Goal: Task Accomplishment & Management: Manage account settings

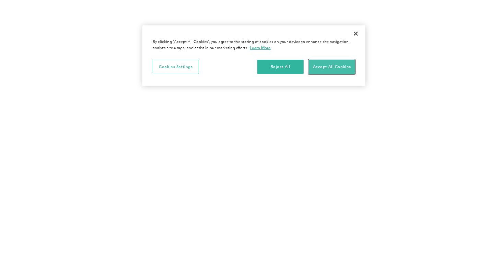
drag, startPoint x: 330, startPoint y: 64, endPoint x: 326, endPoint y: 63, distance: 3.5
click at [329, 64] on button "Accept All Cookies" at bounding box center [332, 67] width 46 height 14
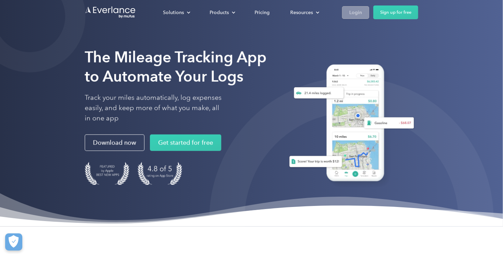
click at [351, 14] on div "Login" at bounding box center [355, 12] width 13 height 9
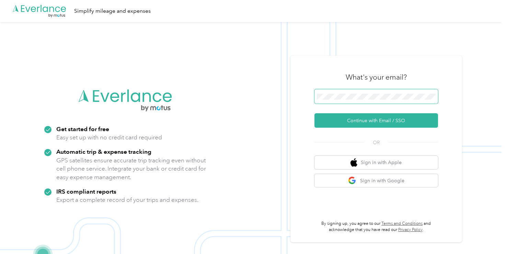
click at [349, 93] on span at bounding box center [375, 96] width 123 height 14
click at [345, 102] on span at bounding box center [375, 96] width 123 height 14
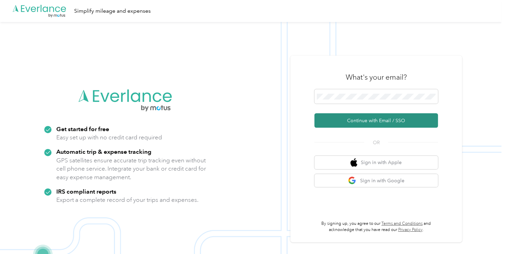
click at [358, 120] on button "Continue with Email / SSO" at bounding box center [375, 120] width 123 height 14
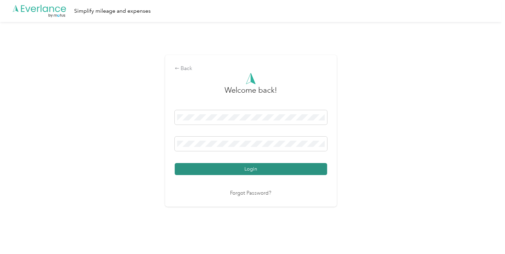
click at [256, 172] on button "Login" at bounding box center [251, 169] width 152 height 12
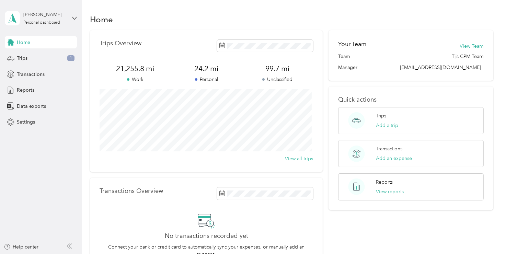
click at [32, 42] on div "Home" at bounding box center [41, 42] width 72 height 12
click at [25, 91] on span "Reports" at bounding box center [25, 89] width 17 height 7
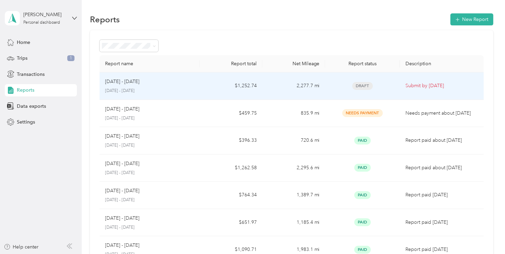
click at [209, 88] on td "$1,252.74" at bounding box center [231, 85] width 62 height 27
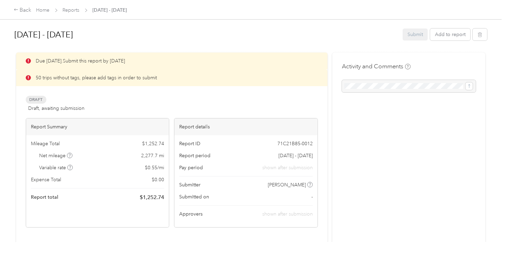
click at [113, 78] on p "50 trips without tags, please add tags in order to submit" at bounding box center [96, 77] width 121 height 7
click at [109, 81] on p "50 trips without tags, please add tags in order to submit" at bounding box center [96, 77] width 121 height 7
click at [83, 93] on div "Due [DATE]. Submit this report by [DATE] 50 trips without tags, please add tags…" at bounding box center [172, 139] width 292 height 175
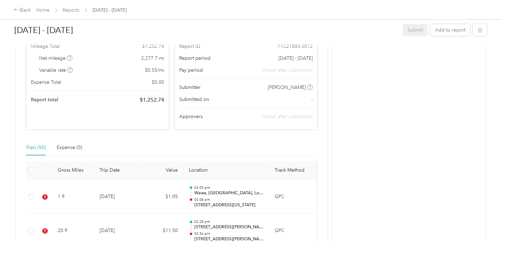
scroll to position [137, 0]
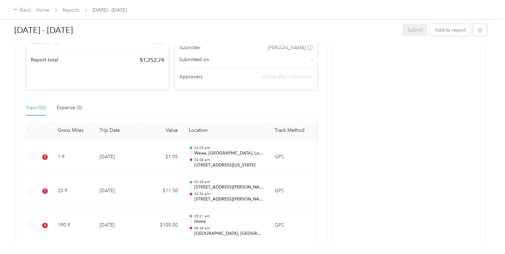
click at [37, 107] on div "Trips (50)" at bounding box center [36, 108] width 20 height 8
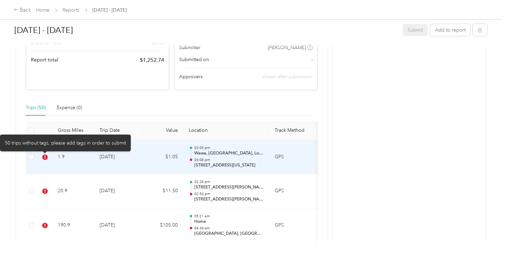
click at [47, 157] on icon at bounding box center [44, 156] width 5 height 5
click at [45, 158] on icon at bounding box center [45, 156] width 1 height 3
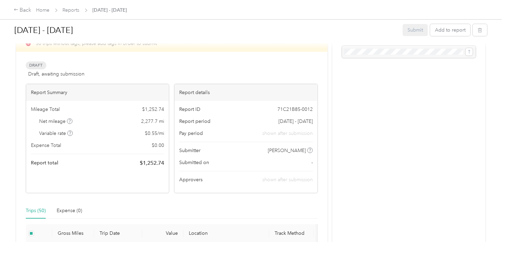
scroll to position [0, 0]
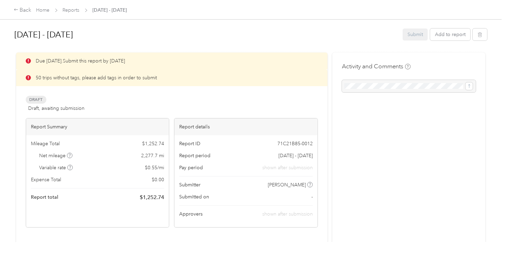
click at [57, 79] on p "50 trips without tags, please add tags in order to submit" at bounding box center [96, 77] width 121 height 7
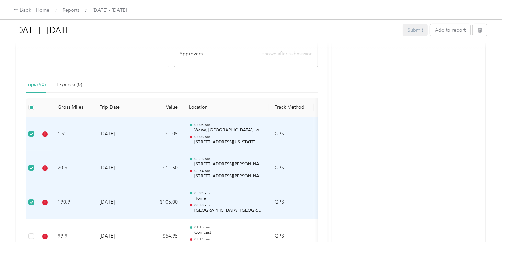
scroll to position [172, 0]
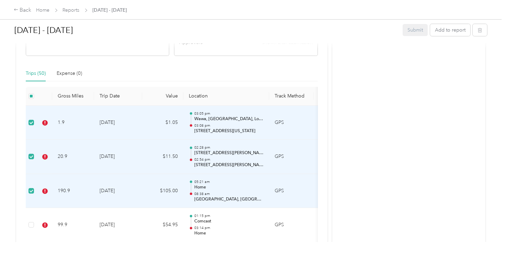
click at [201, 125] on p "03:08 pm" at bounding box center [228, 125] width 69 height 5
click at [112, 124] on td "[DATE]" at bounding box center [118, 123] width 48 height 34
click at [110, 123] on td "[DATE]" at bounding box center [118, 123] width 48 height 34
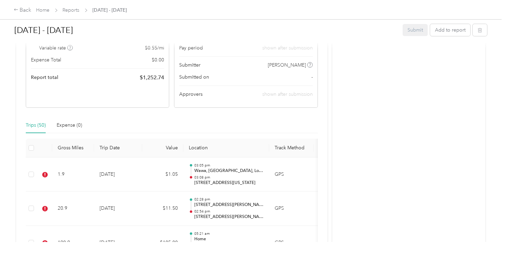
scroll to position [69, 0]
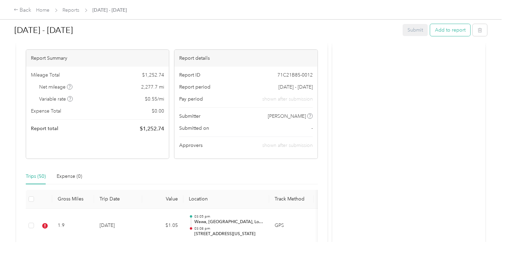
click at [457, 31] on button "Add to report" at bounding box center [450, 30] width 40 height 12
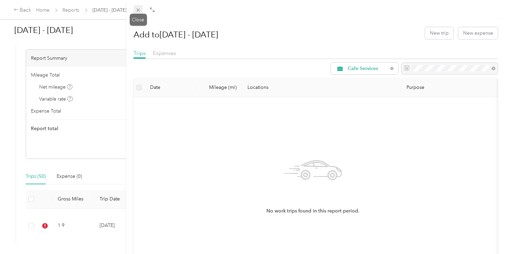
click at [138, 12] on icon at bounding box center [138, 10] width 6 height 6
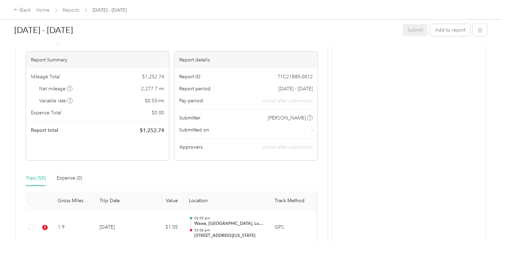
scroll to position [69, 0]
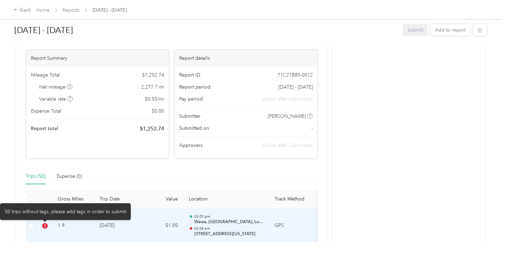
click at [44, 226] on icon at bounding box center [44, 225] width 5 height 5
click at [43, 226] on icon at bounding box center [44, 225] width 5 height 5
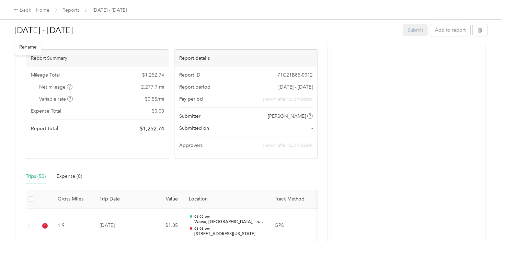
drag, startPoint x: 42, startPoint y: 226, endPoint x: 197, endPoint y: 33, distance: 248.1
click at [197, 33] on h1 "[DATE] - [DATE]" at bounding box center [205, 30] width 383 height 16
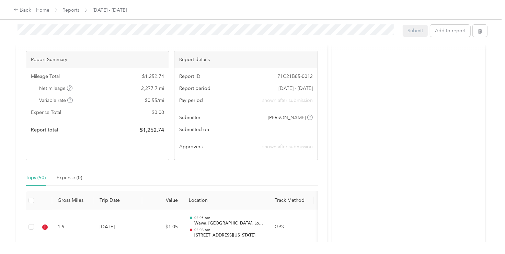
click at [40, 176] on div "Trips (50)" at bounding box center [36, 178] width 20 height 8
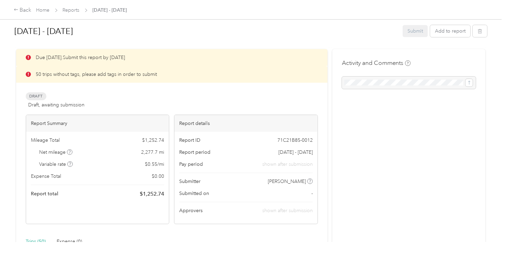
scroll to position [0, 0]
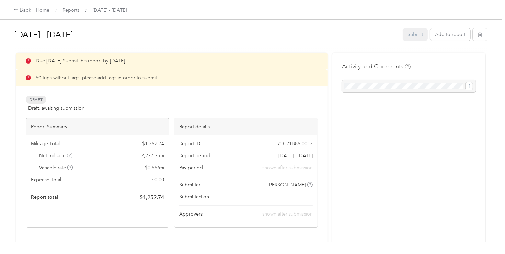
click at [76, 78] on p "50 trips without tags, please add tags in order to submit" at bounding box center [96, 77] width 121 height 7
click at [171, 79] on div "50 trips without tags, please add tags in order to submit" at bounding box center [171, 77] width 311 height 17
click at [172, 64] on div "Due [DATE]. Submit this report by [DATE]" at bounding box center [171, 60] width 311 height 17
click at [35, 99] on span "Draft" at bounding box center [36, 100] width 21 height 8
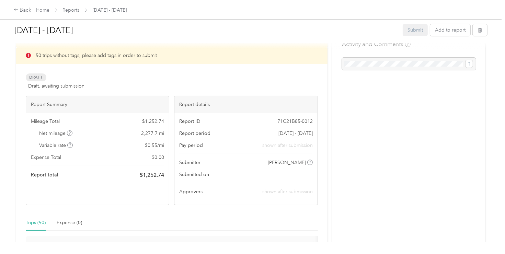
scroll to position [34, 0]
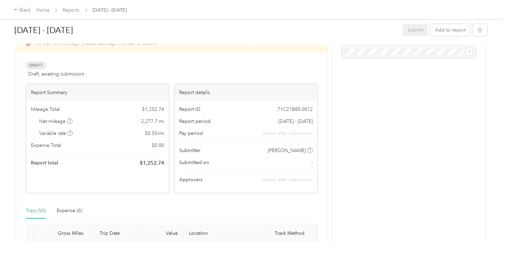
click at [54, 148] on span "Expense Total" at bounding box center [46, 145] width 30 height 7
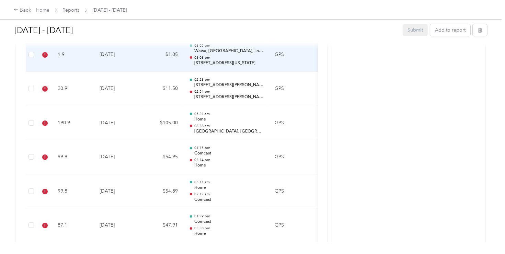
scroll to position [240, 0]
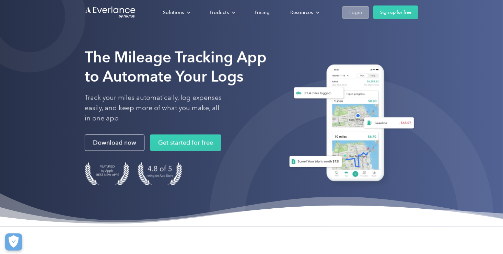
click at [355, 15] on div "Login" at bounding box center [355, 12] width 13 height 9
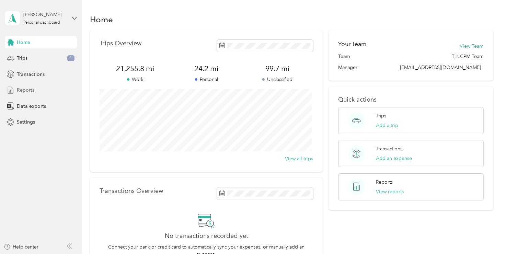
click at [27, 88] on span "Reports" at bounding box center [25, 89] width 17 height 7
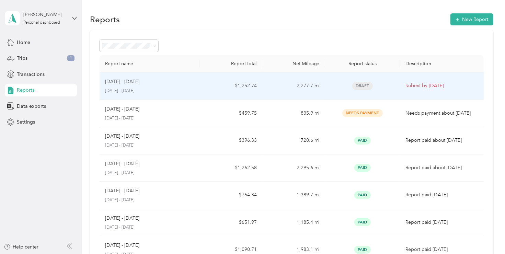
click at [310, 86] on td "2,277.7 mi" at bounding box center [293, 85] width 62 height 27
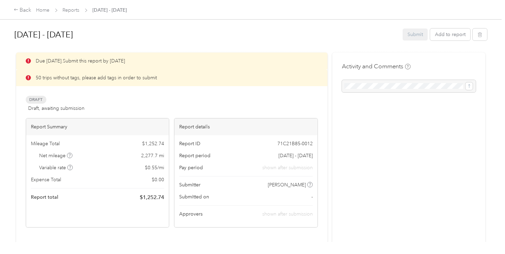
click at [197, 104] on div "Draft Draft, awaiting submission View activity & comments" at bounding box center [172, 104] width 292 height 16
click at [72, 11] on link "Reports" at bounding box center [71, 10] width 17 height 6
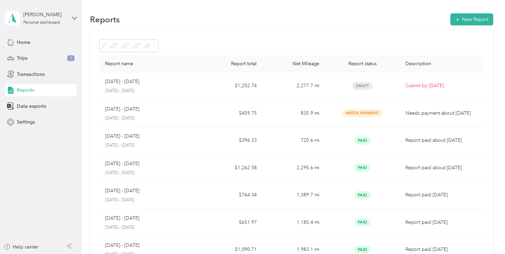
click at [304, 64] on th "Net Mileage" at bounding box center [293, 63] width 62 height 17
drag, startPoint x: 304, startPoint y: 64, endPoint x: 269, endPoint y: 43, distance: 40.7
click at [269, 43] on div at bounding box center [291, 46] width 384 height 12
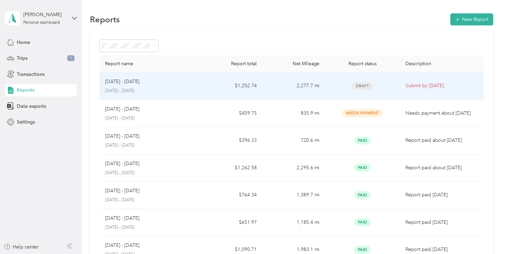
click at [235, 89] on td "$1,252.74" at bounding box center [231, 85] width 62 height 27
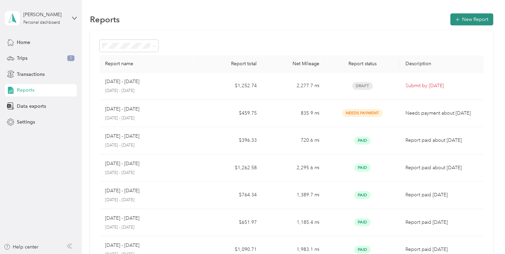
click at [476, 19] on button "New Report" at bounding box center [471, 19] width 43 height 12
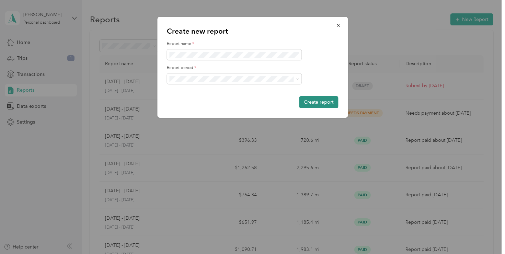
click at [323, 107] on button "Create report" at bounding box center [318, 102] width 39 height 12
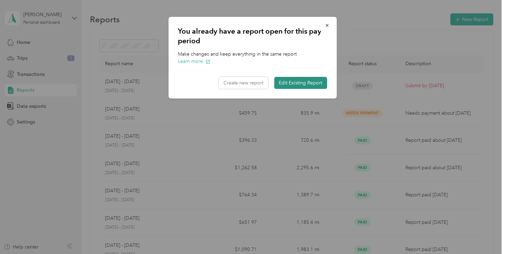
click at [310, 81] on button "Edit Existing Report" at bounding box center [300, 83] width 53 height 12
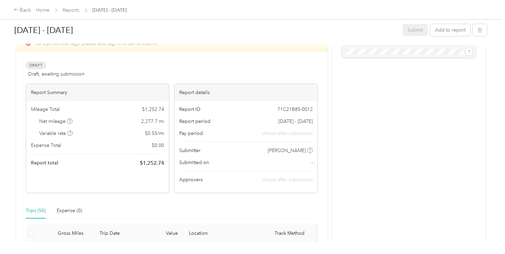
scroll to position [69, 0]
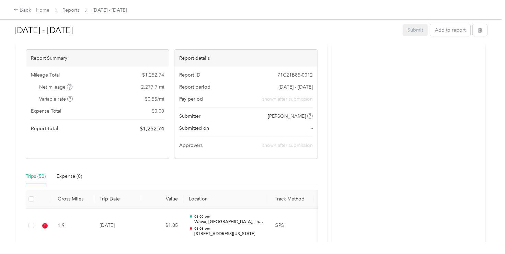
click at [36, 176] on div "Trips (50)" at bounding box center [36, 177] width 20 height 8
click at [35, 176] on div "Trips (50)" at bounding box center [36, 177] width 20 height 8
click at [40, 178] on div "Trips (50)" at bounding box center [36, 177] width 20 height 8
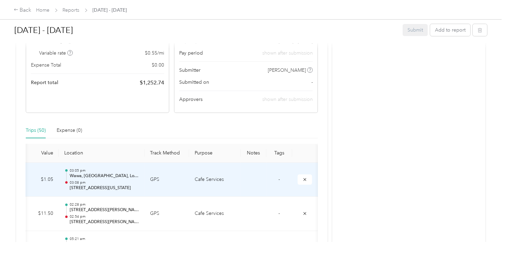
scroll to position [114, 0]
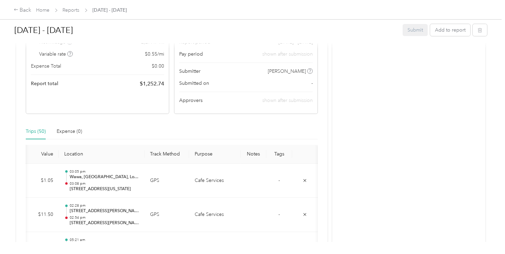
click at [275, 154] on th "Tags" at bounding box center [279, 154] width 26 height 19
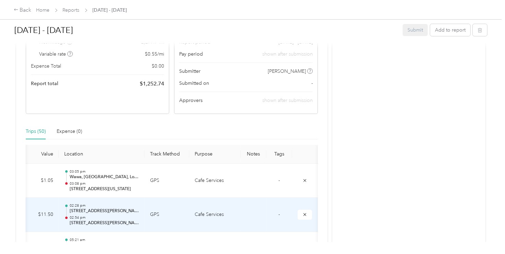
scroll to position [148, 0]
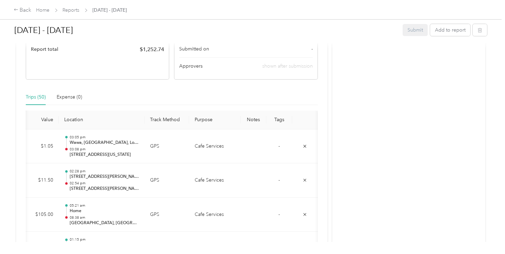
click at [275, 118] on th "Tags" at bounding box center [279, 119] width 26 height 19
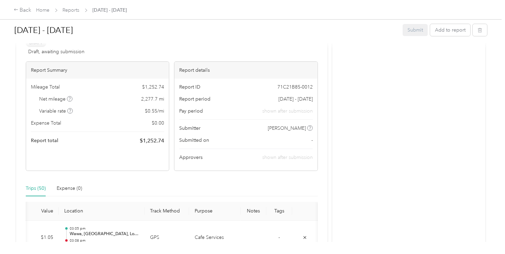
scroll to position [137, 0]
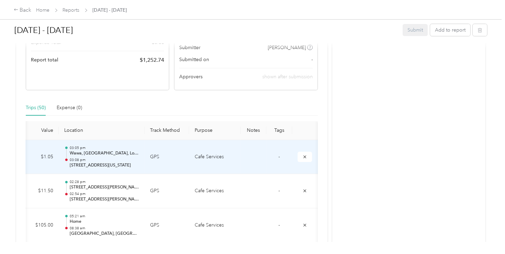
click at [276, 156] on td "-" at bounding box center [279, 157] width 26 height 34
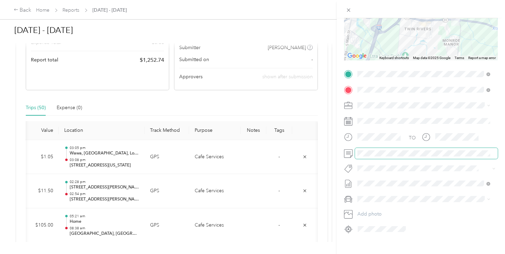
scroll to position [106, 0]
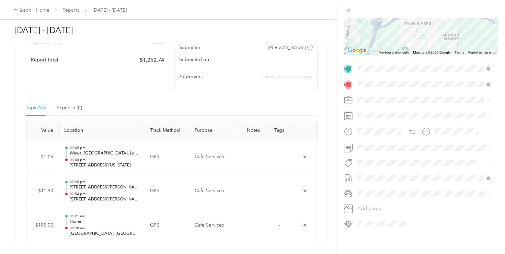
click at [307, 104] on div "Trip details Save This trip cannot be edited because it is either under review,…" at bounding box center [252, 127] width 505 height 254
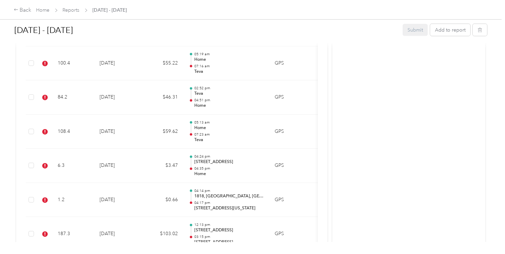
scroll to position [1108, 0]
